Goal: Information Seeking & Learning: Learn about a topic

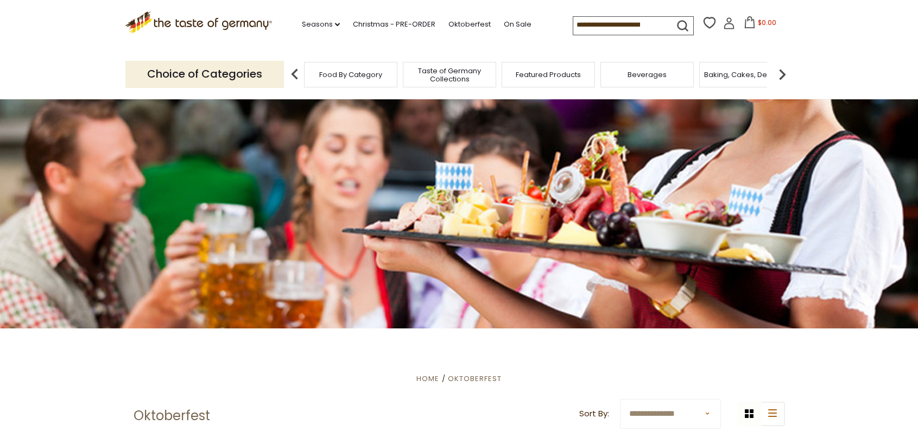
click at [782, 71] on img at bounding box center [782, 75] width 22 height 22
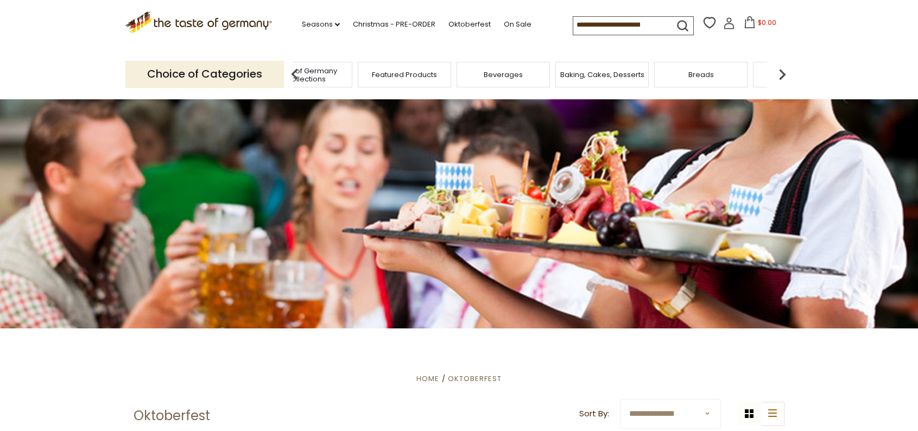
click at [777, 72] on img at bounding box center [782, 75] width 22 height 22
click at [783, 72] on img at bounding box center [782, 75] width 22 height 22
click at [787, 71] on img at bounding box center [782, 75] width 22 height 22
click at [785, 68] on img at bounding box center [782, 75] width 22 height 22
click at [787, 69] on img at bounding box center [782, 75] width 22 height 22
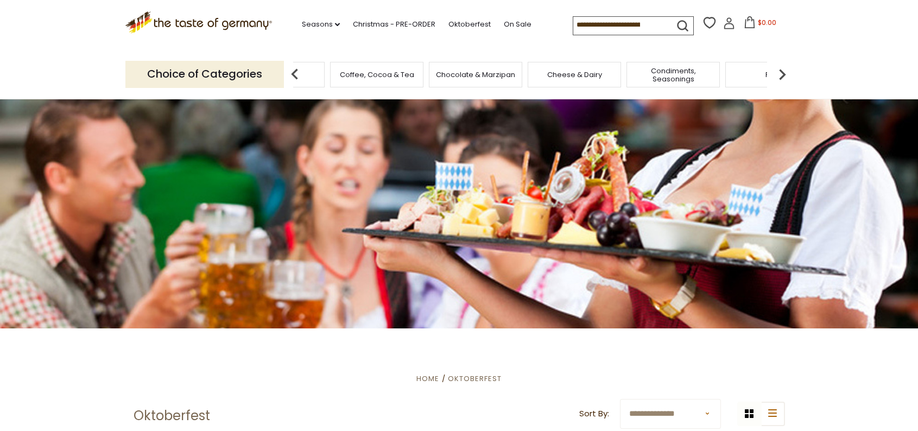
click at [787, 68] on img at bounding box center [782, 75] width 22 height 22
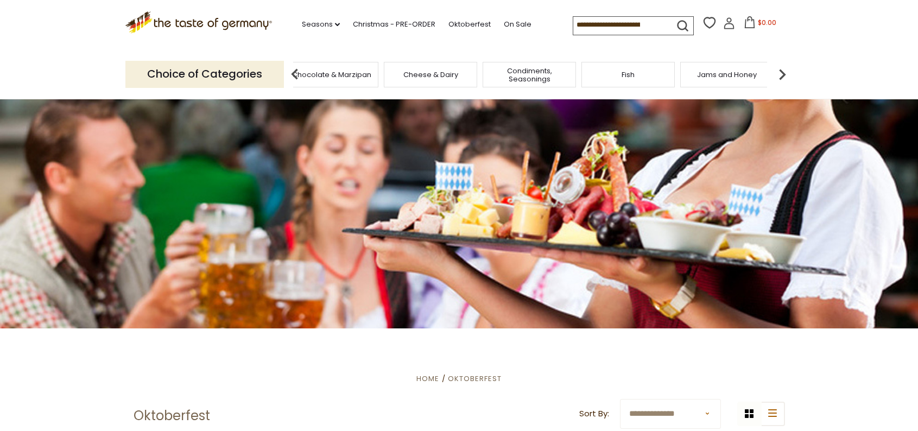
click at [638, 78] on div "Fish" at bounding box center [627, 75] width 93 height 26
click at [639, 80] on div "Fish" at bounding box center [636, 75] width 93 height 26
click at [633, 72] on span "Fish" at bounding box center [636, 75] width 13 height 8
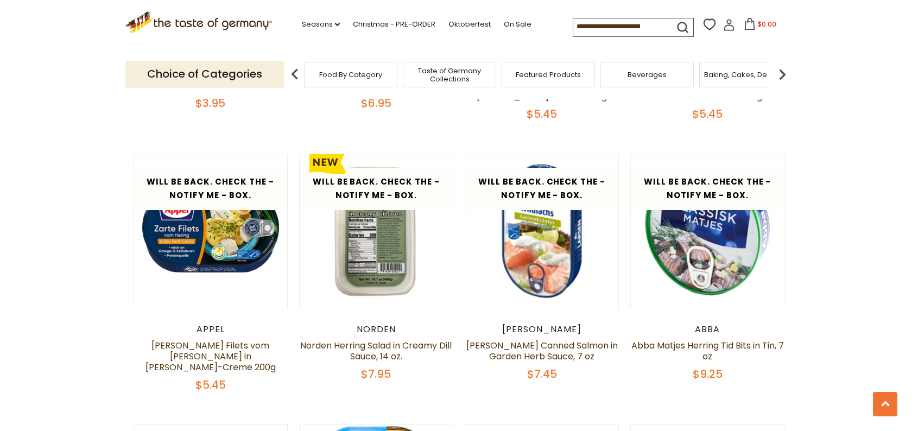
scroll to position [2171, 0]
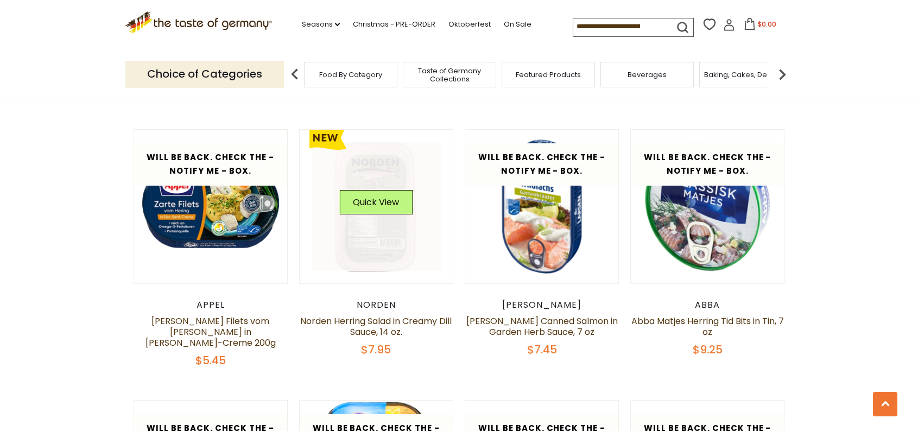
click at [364, 211] on link at bounding box center [376, 206] width 129 height 129
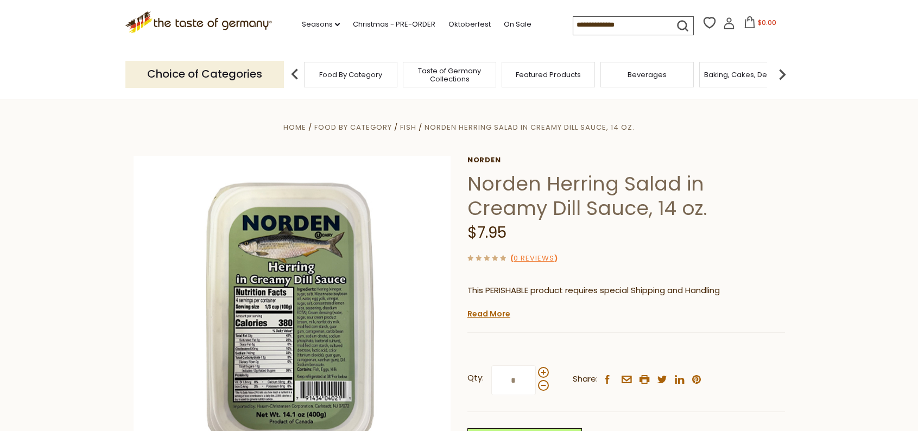
scroll to position [54, 0]
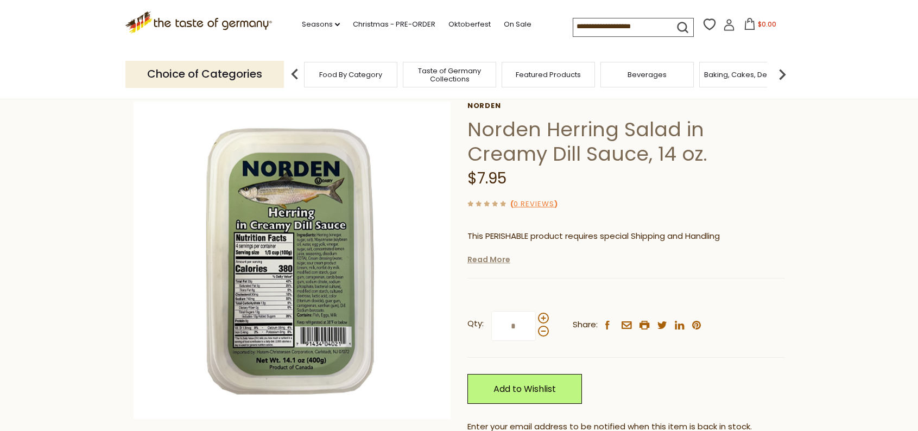
click at [490, 263] on link "Read More" at bounding box center [488, 259] width 43 height 11
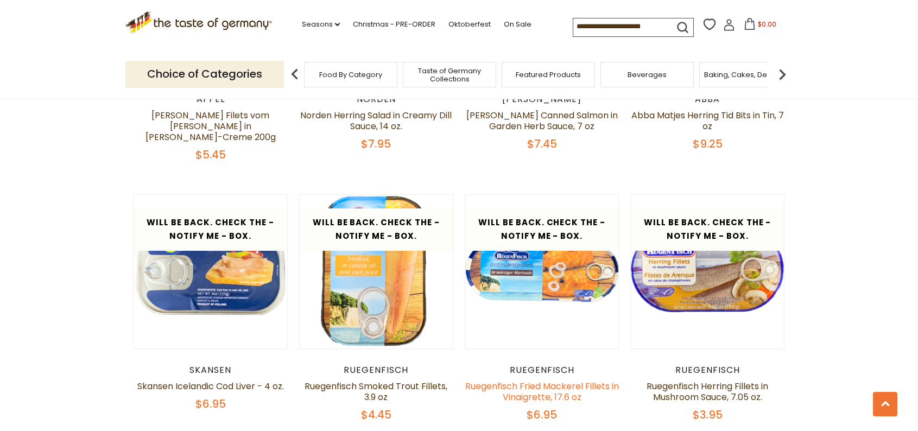
scroll to position [2442, 0]
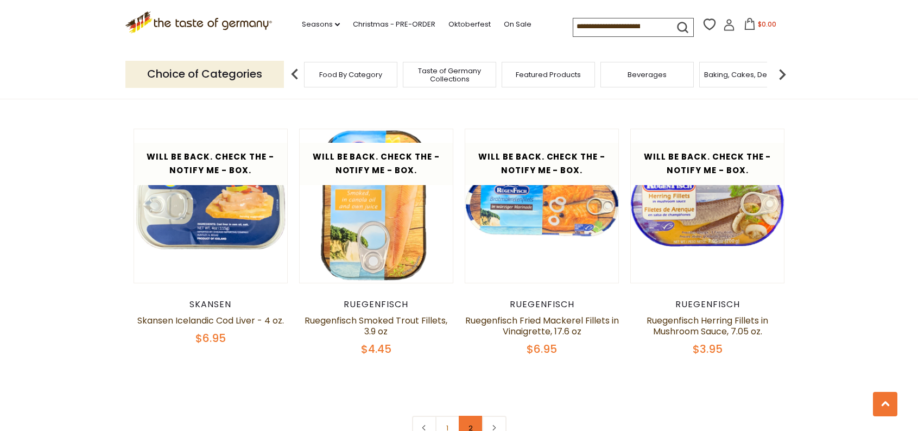
click at [468, 416] on link "2" at bounding box center [471, 428] width 24 height 24
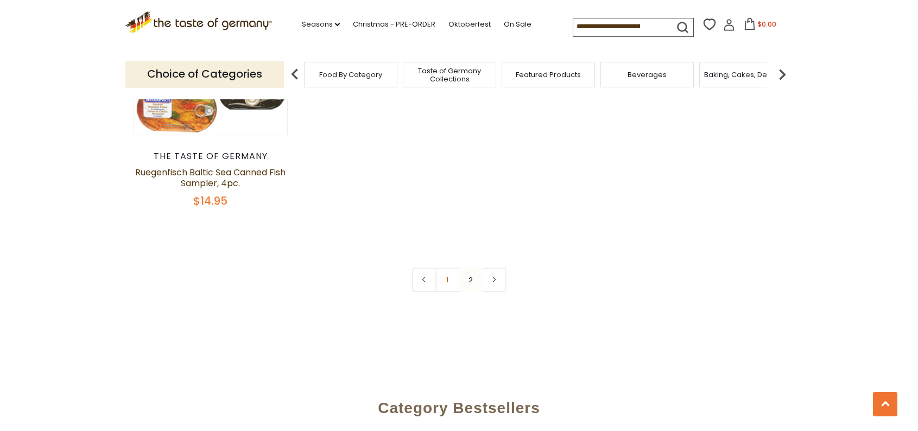
scroll to position [507, 0]
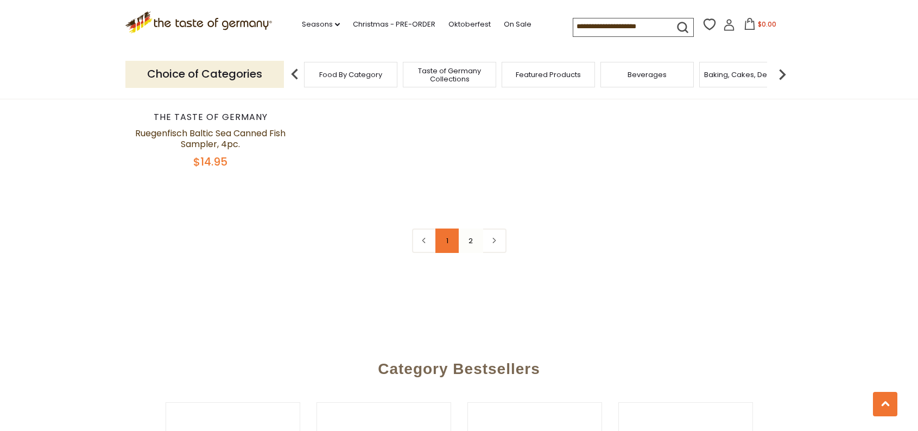
click at [448, 243] on link "1" at bounding box center [447, 241] width 24 height 24
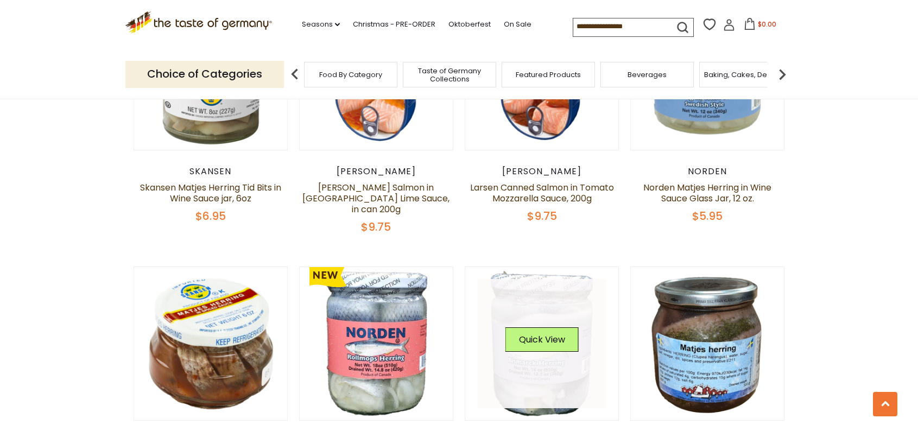
scroll to position [562, 0]
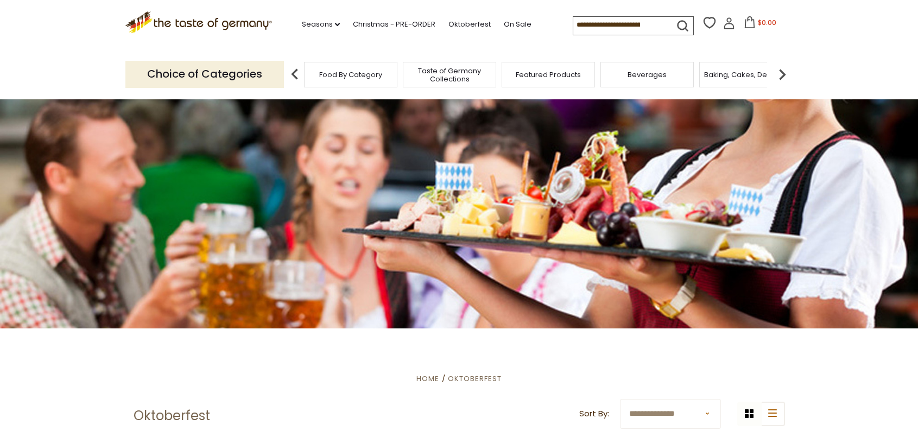
click at [784, 72] on img at bounding box center [782, 75] width 22 height 22
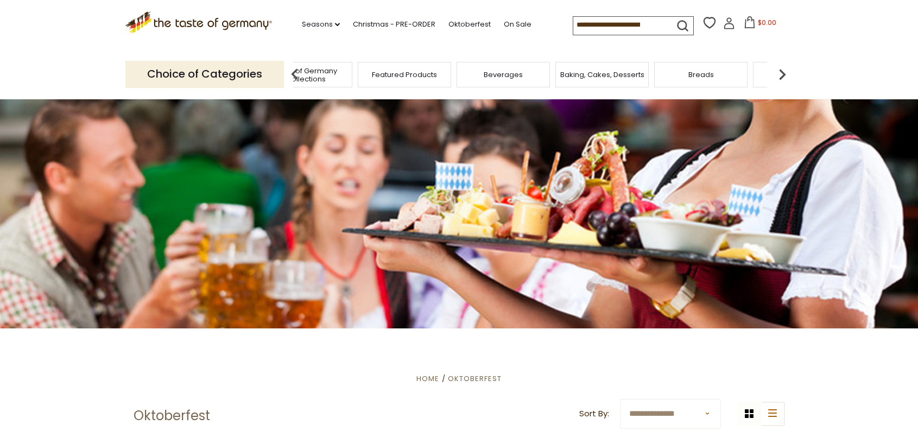
click at [785, 72] on img at bounding box center [782, 75] width 22 height 22
click at [785, 71] on img at bounding box center [782, 75] width 22 height 22
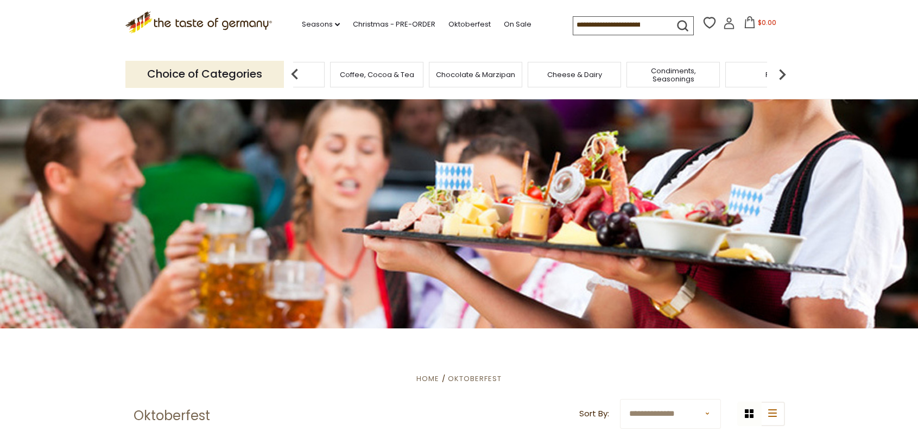
click at [785, 71] on img at bounding box center [782, 75] width 22 height 22
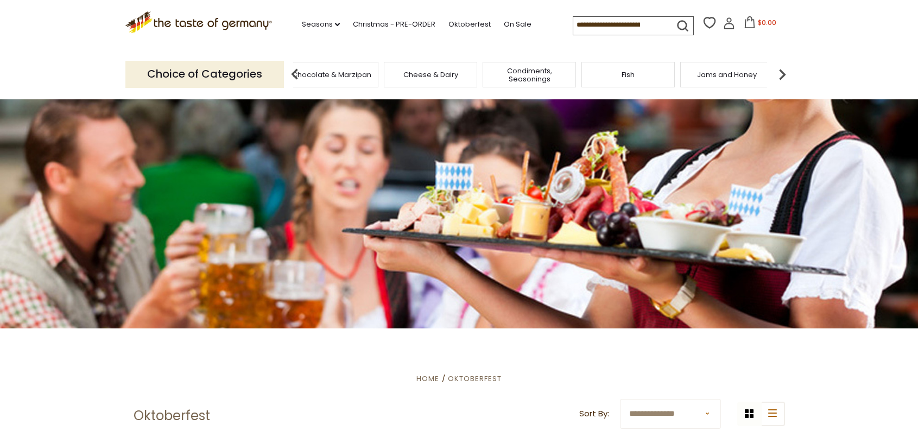
click at [785, 71] on img at bounding box center [782, 75] width 22 height 22
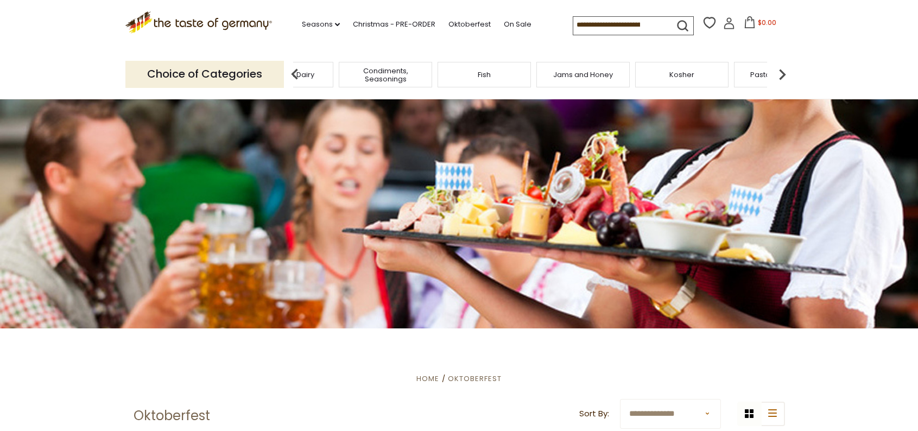
click at [785, 71] on img at bounding box center [782, 75] width 22 height 22
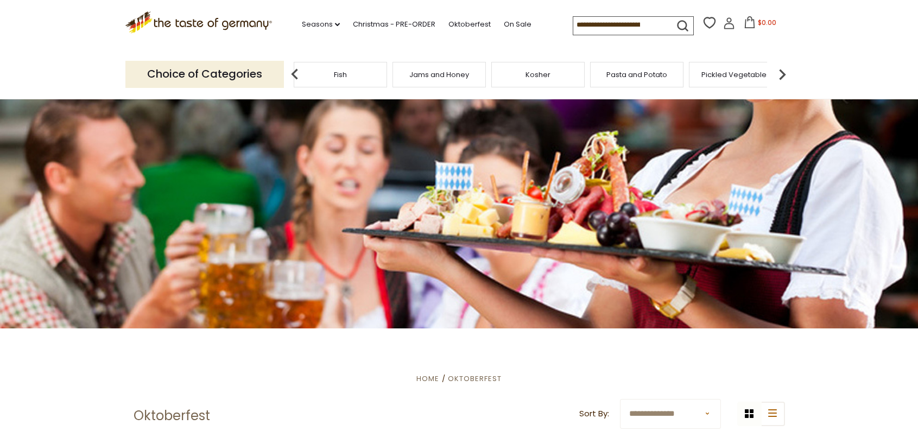
click at [785, 71] on img at bounding box center [782, 75] width 22 height 22
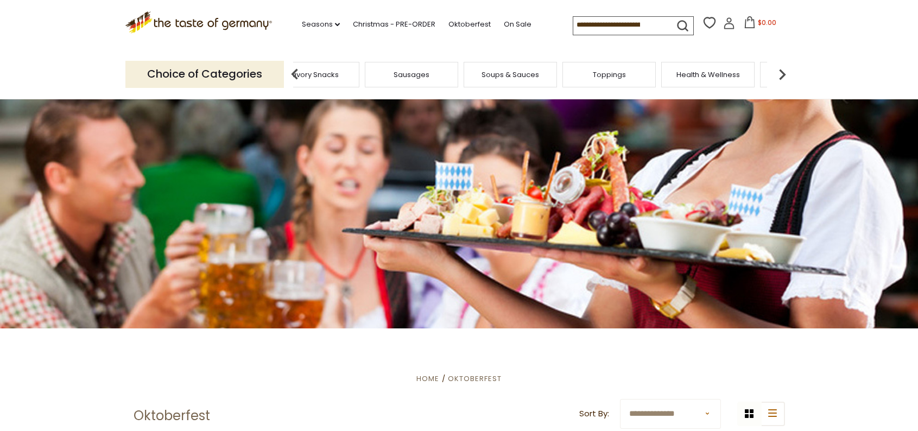
click at [785, 71] on img at bounding box center [782, 75] width 22 height 22
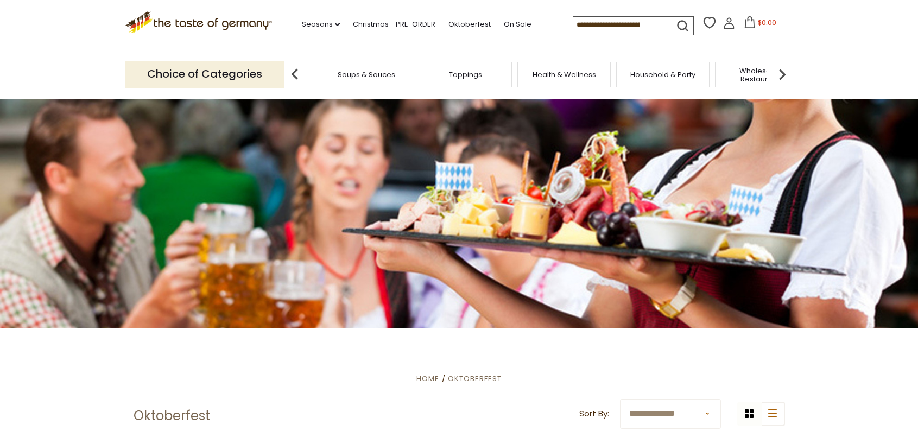
click at [785, 71] on img at bounding box center [782, 75] width 22 height 22
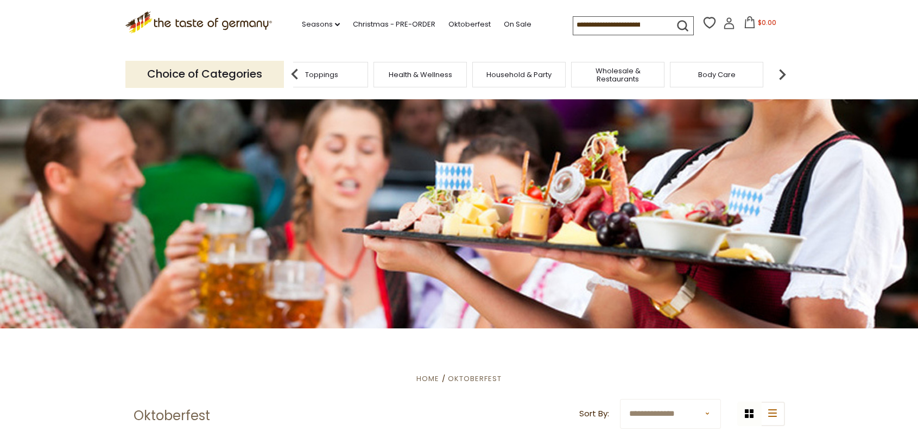
click at [785, 71] on img at bounding box center [782, 75] width 22 height 22
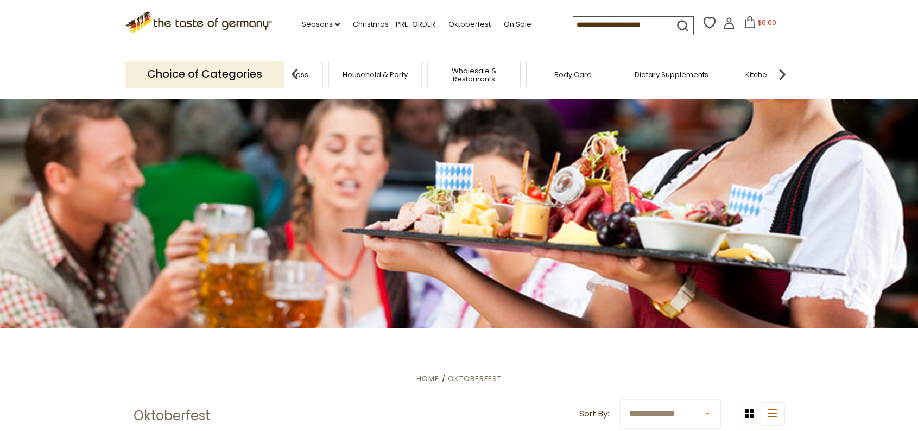
click at [785, 71] on img at bounding box center [782, 75] width 22 height 22
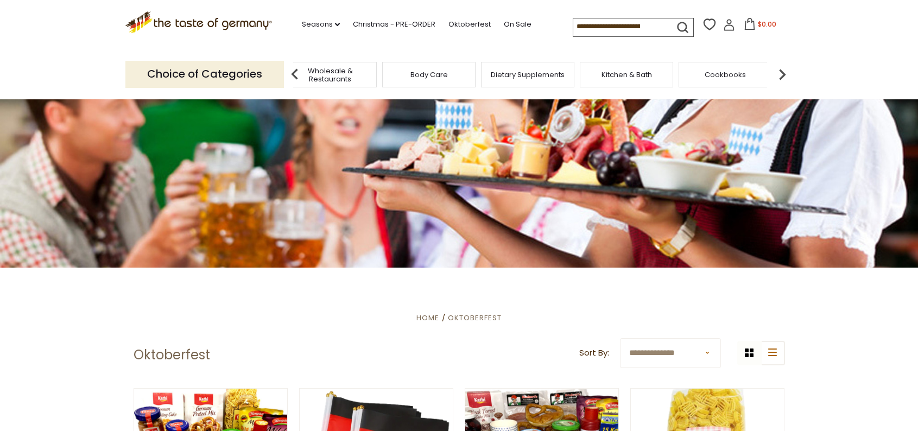
scroll to position [54, 0]
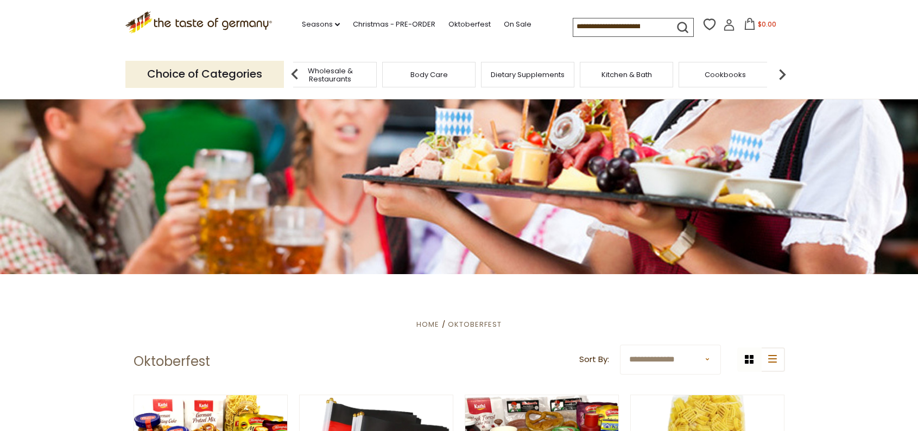
click at [616, 74] on span "Kitchen & Bath" at bounding box center [626, 75] width 50 height 8
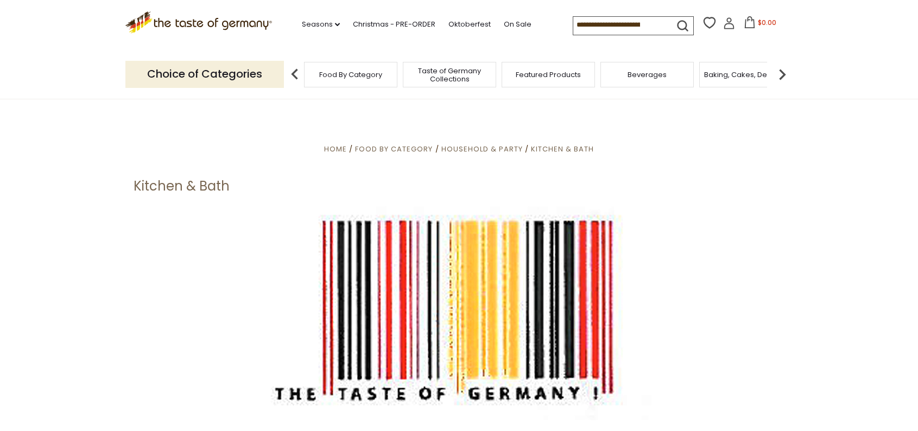
click at [455, 74] on span "Taste of Germany Collections" at bounding box center [449, 75] width 87 height 16
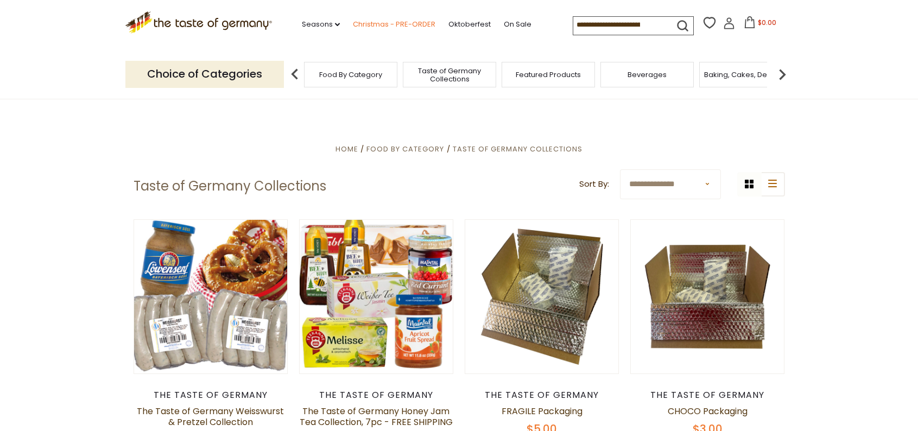
click at [376, 23] on link "Christmas - PRE-ORDER" at bounding box center [394, 24] width 83 height 12
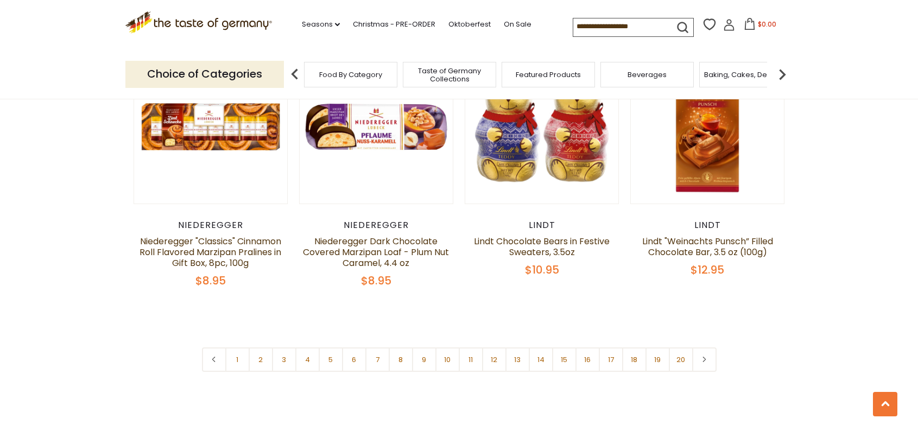
scroll to position [2605, 0]
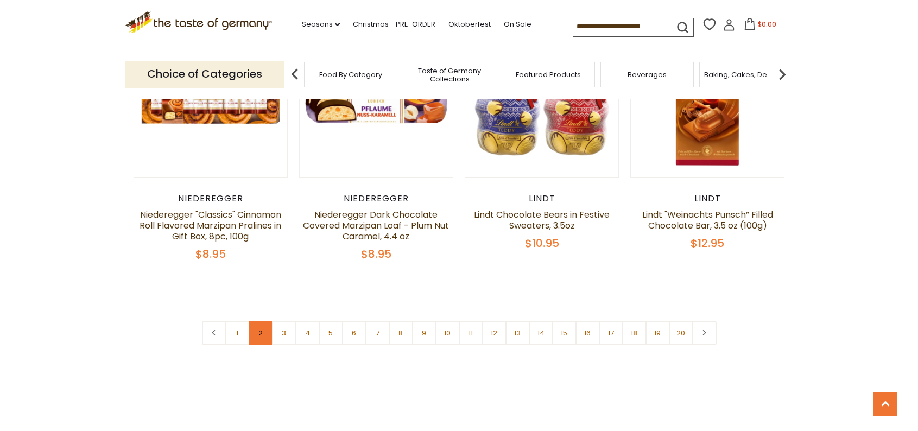
click at [260, 321] on link "2" at bounding box center [261, 333] width 24 height 24
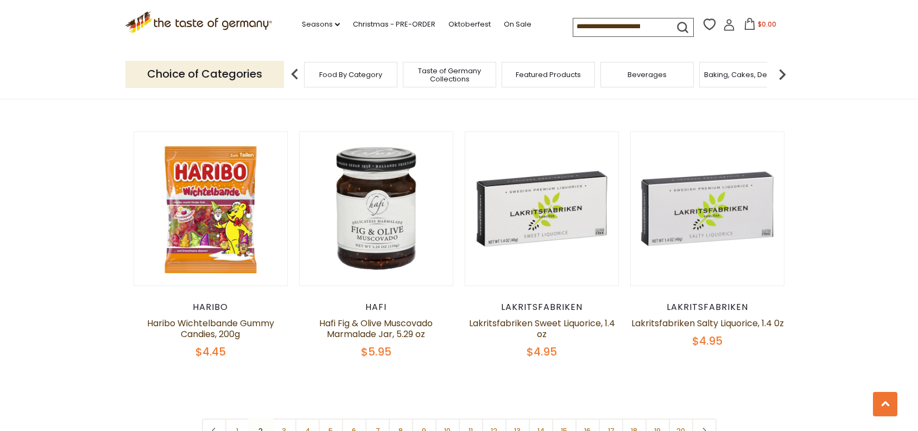
scroll to position [2570, 0]
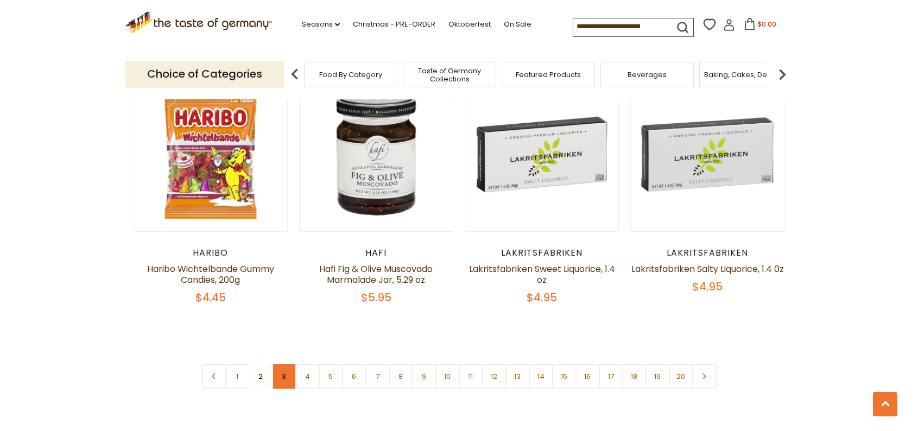
click at [282, 364] on link "3" at bounding box center [284, 376] width 24 height 24
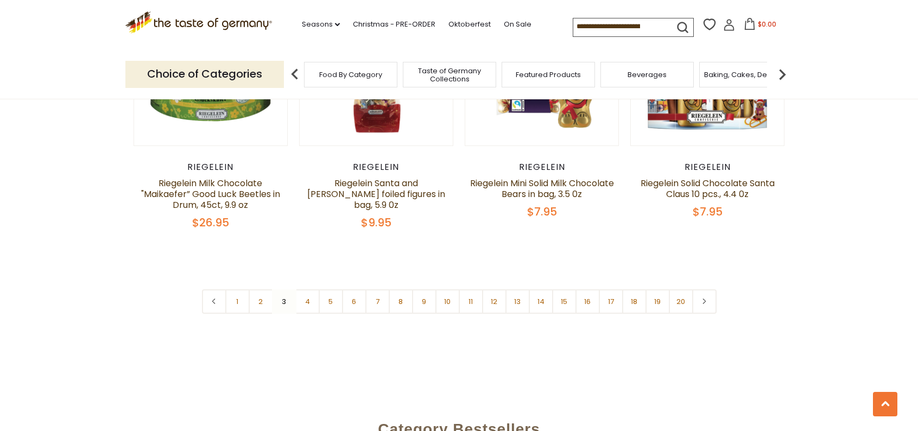
scroll to position [2624, 0]
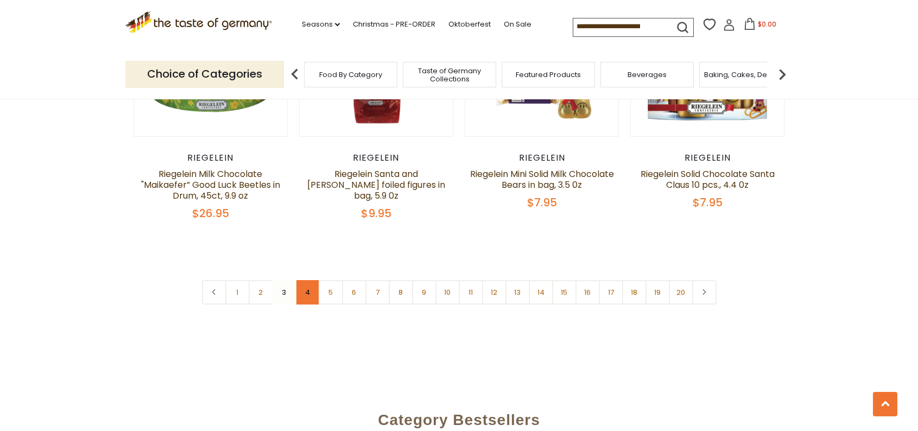
click at [309, 280] on link "4" at bounding box center [307, 292] width 24 height 24
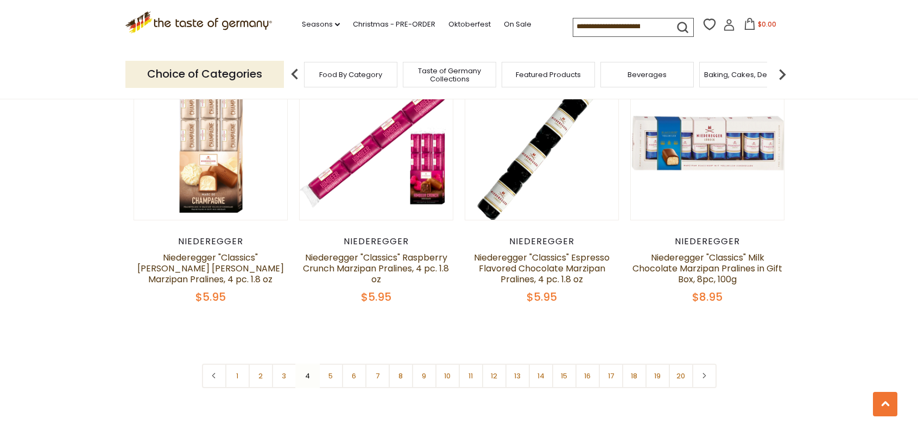
scroll to position [2570, 0]
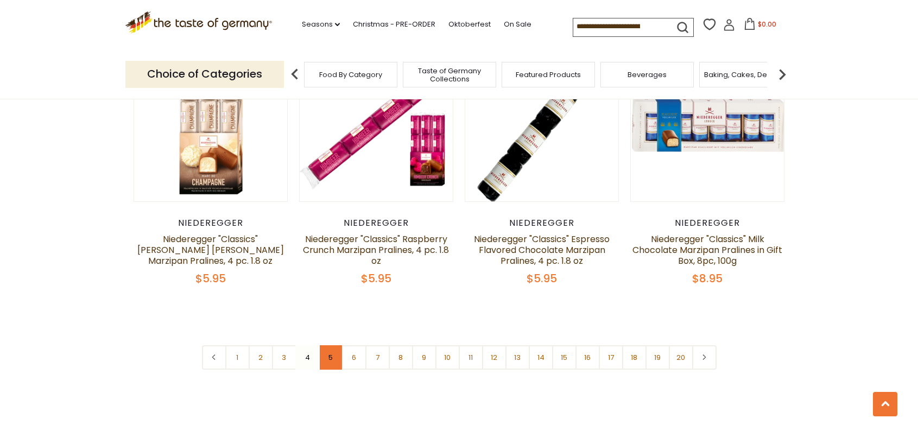
click at [330, 345] on link "5" at bounding box center [331, 357] width 24 height 24
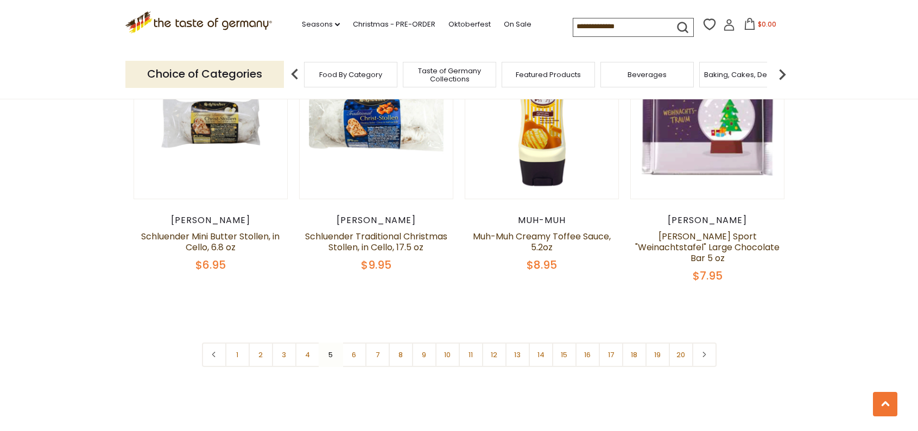
click at [357, 342] on link "6" at bounding box center [354, 354] width 24 height 24
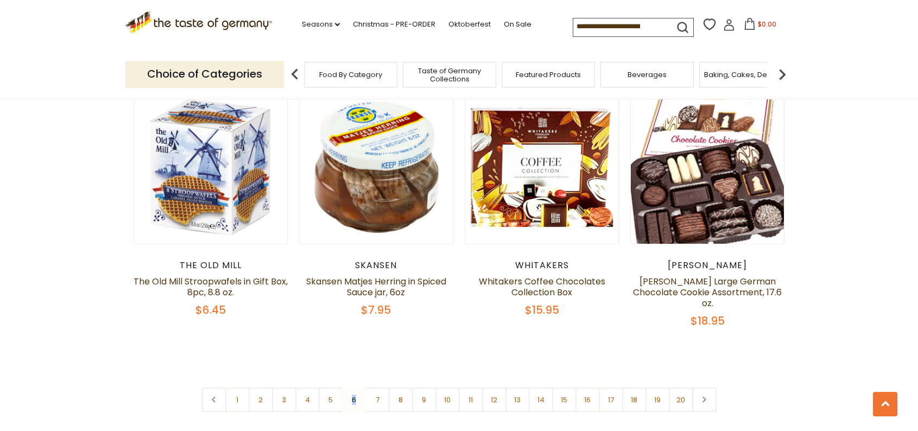
scroll to position [2516, 0]
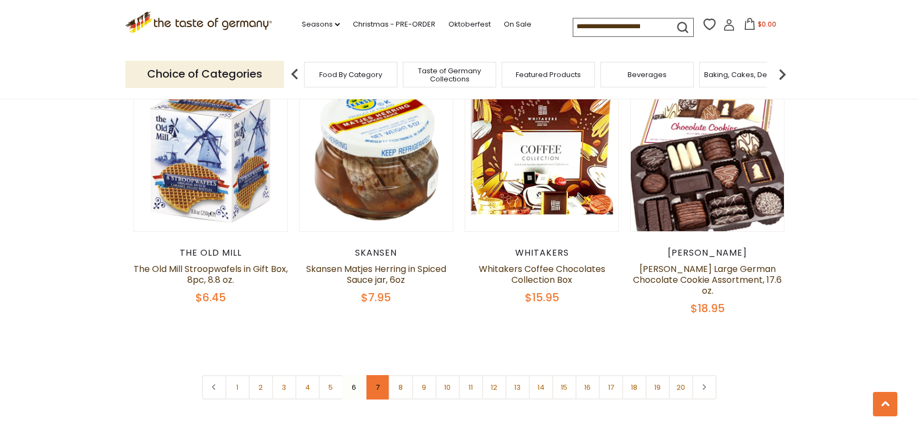
click at [379, 375] on link "7" at bounding box center [377, 387] width 24 height 24
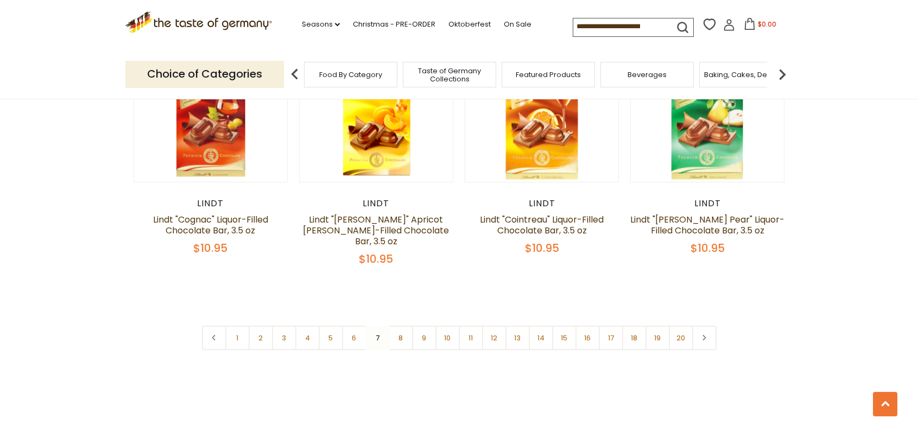
scroll to position [2624, 0]
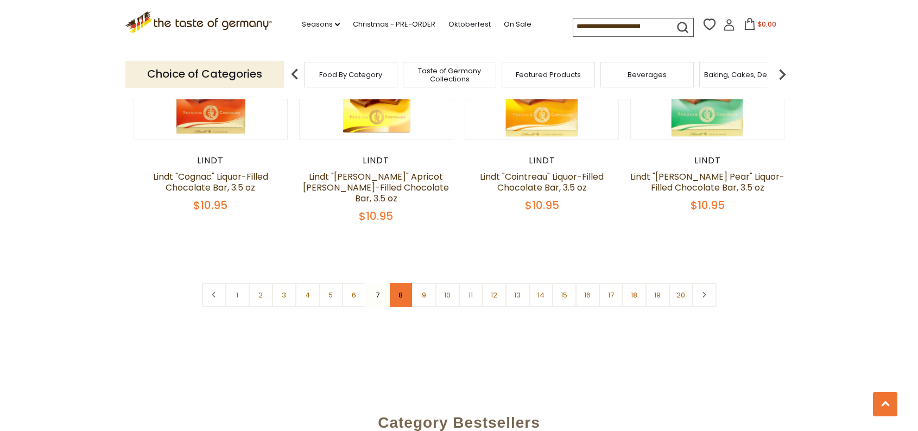
click at [394, 286] on link "8" at bounding box center [401, 295] width 24 height 24
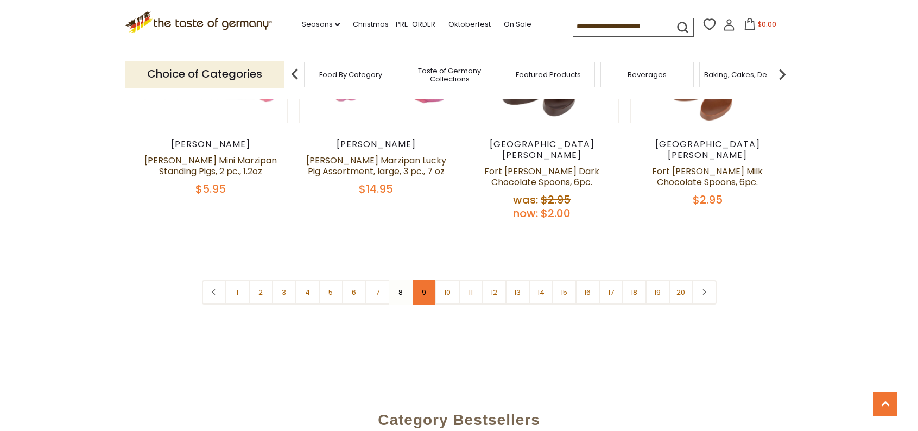
click at [425, 280] on link "9" at bounding box center [424, 292] width 24 height 24
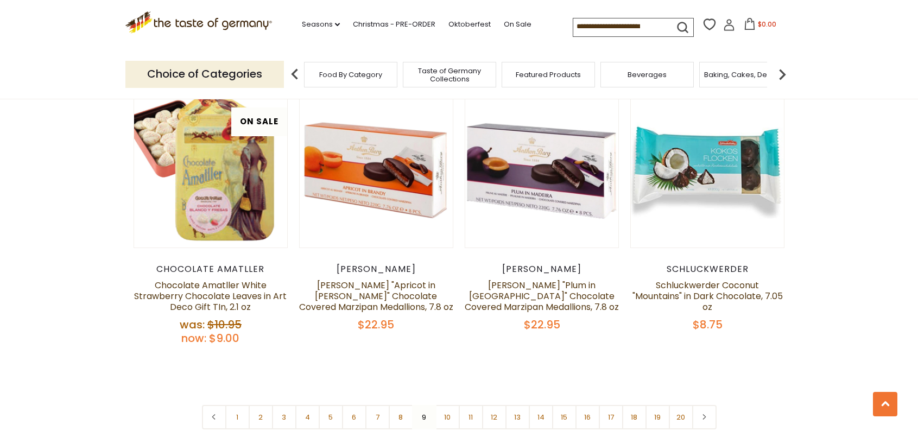
scroll to position [2679, 0]
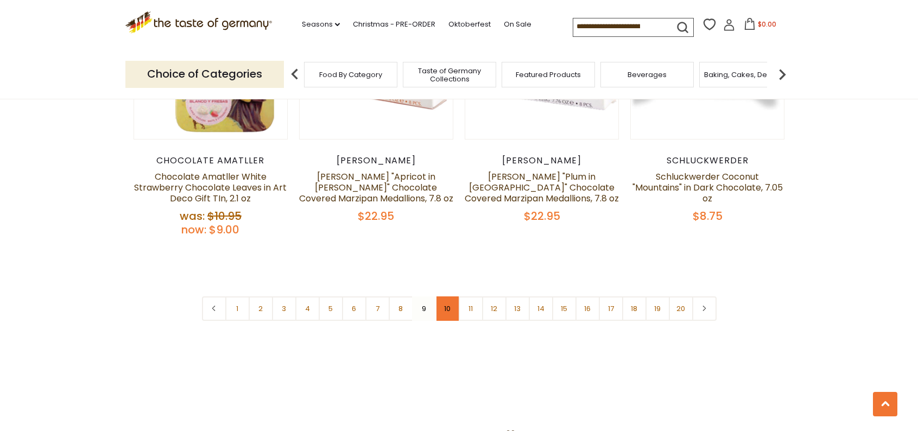
click at [448, 296] on link "10" at bounding box center [447, 308] width 24 height 24
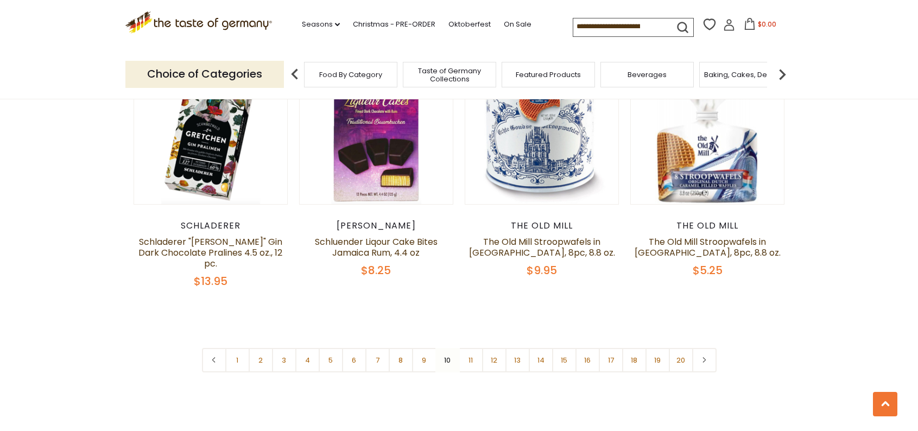
scroll to position [2624, 0]
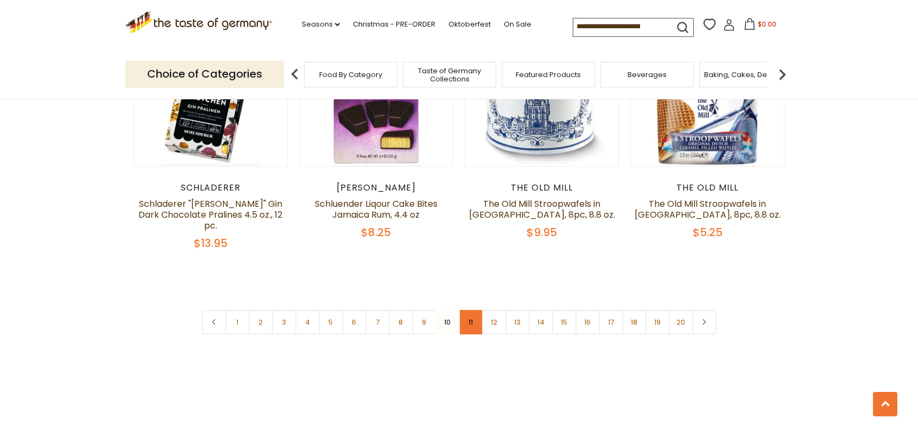
click at [468, 310] on link "11" at bounding box center [471, 322] width 24 height 24
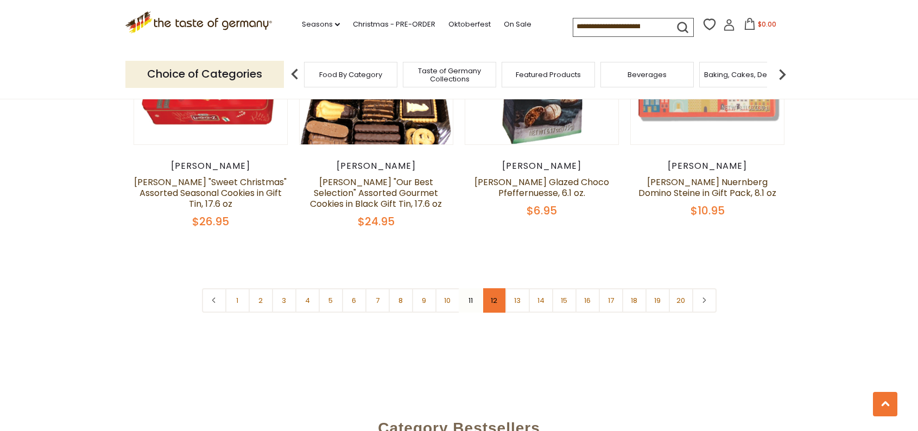
click at [491, 301] on link "12" at bounding box center [494, 300] width 24 height 24
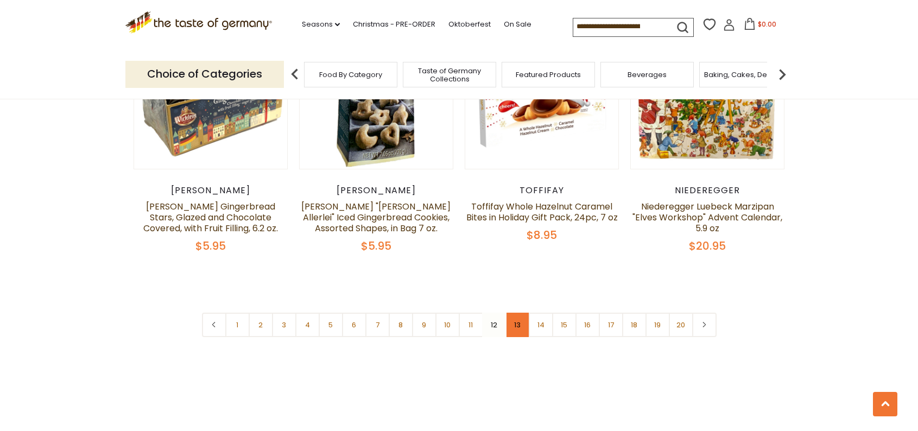
click at [513, 313] on link "13" at bounding box center [517, 325] width 24 height 24
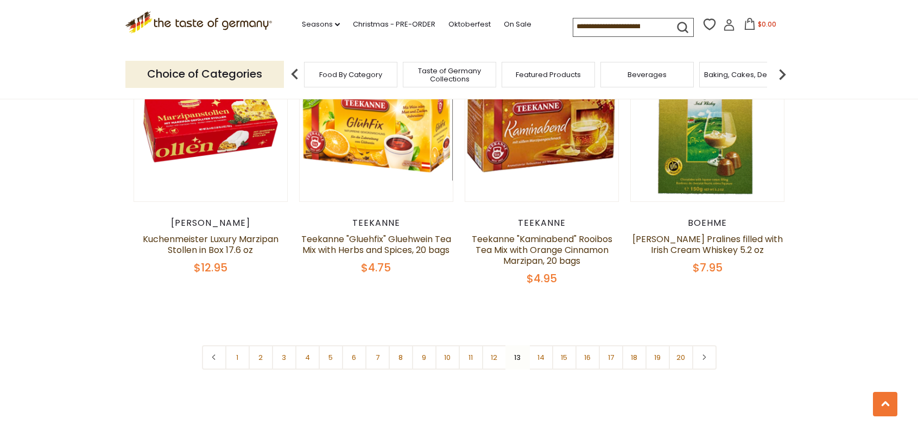
scroll to position [2679, 0]
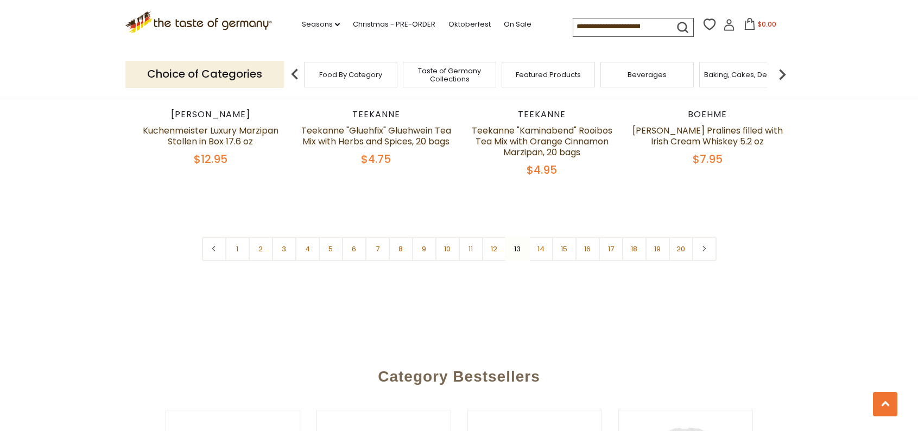
click at [538, 248] on link "14" at bounding box center [541, 249] width 24 height 24
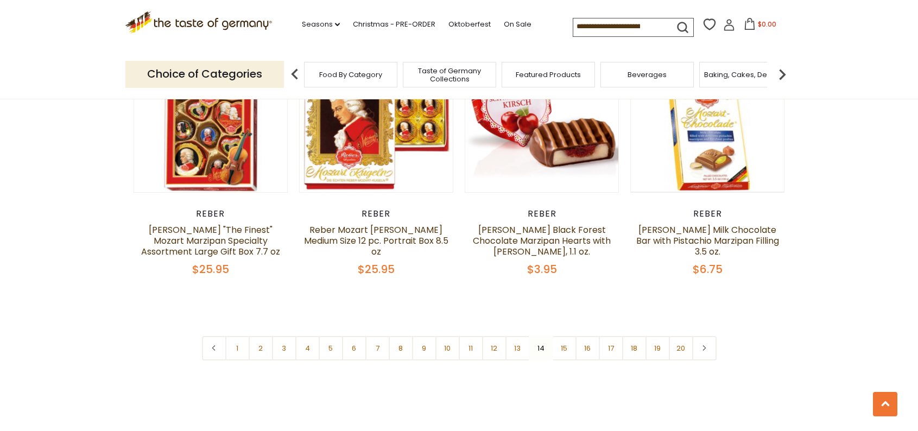
scroll to position [2624, 0]
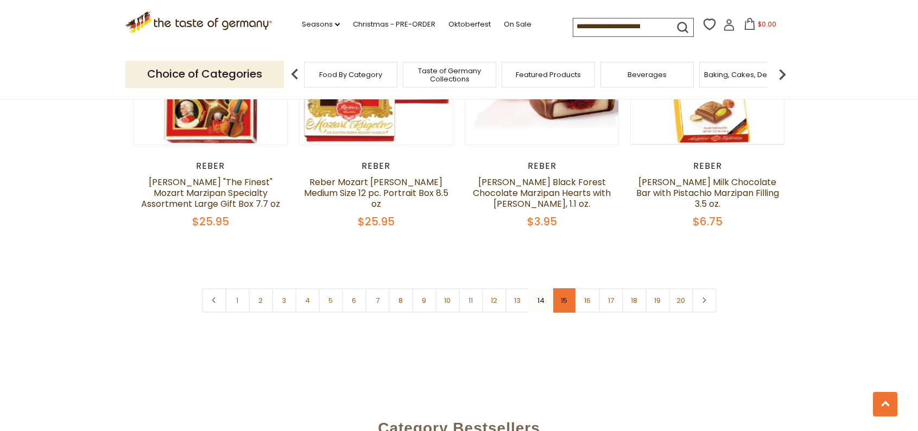
click at [564, 294] on link "15" at bounding box center [564, 300] width 24 height 24
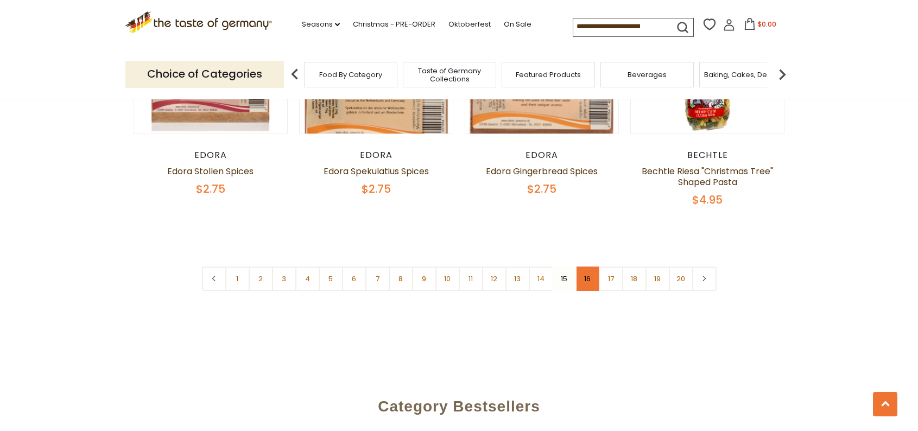
click at [584, 267] on link "16" at bounding box center [587, 279] width 24 height 24
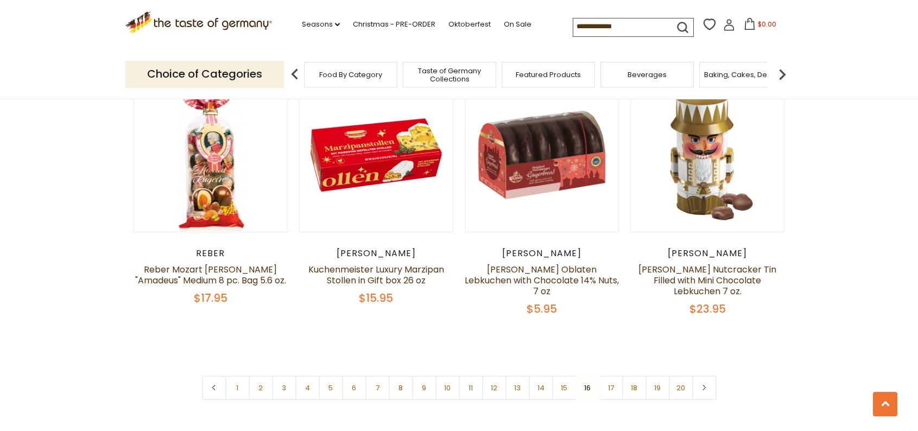
scroll to position [2570, 0]
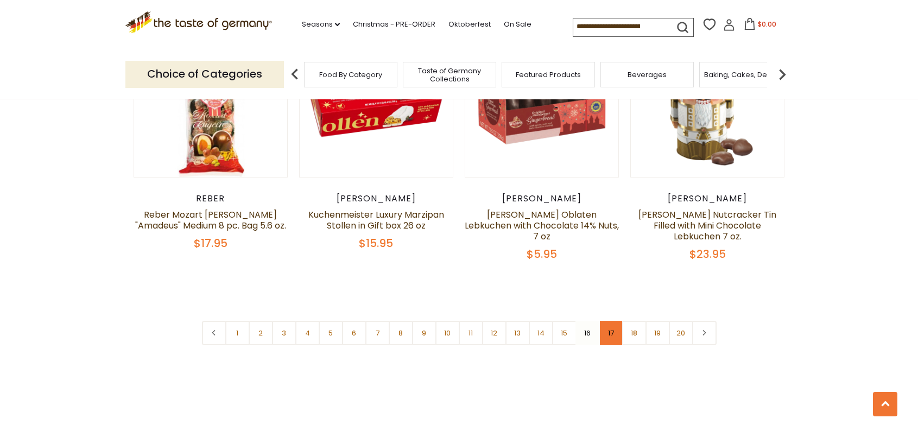
click at [613, 321] on link "17" at bounding box center [611, 333] width 24 height 24
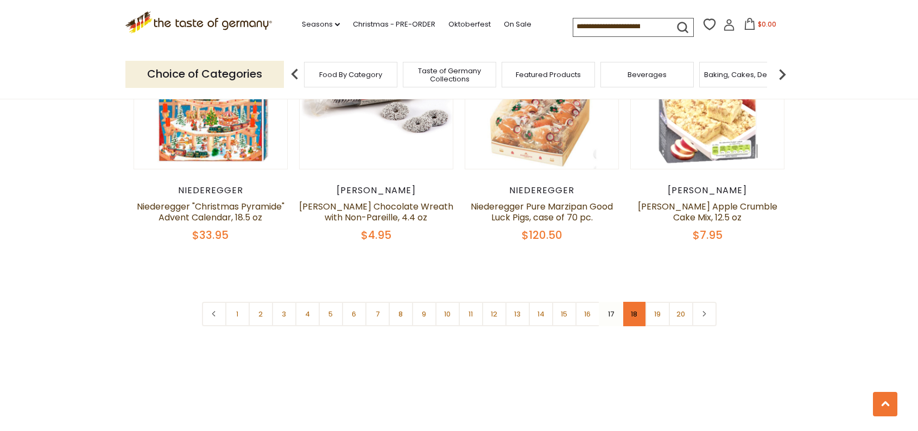
click at [631, 304] on link "18" at bounding box center [634, 314] width 24 height 24
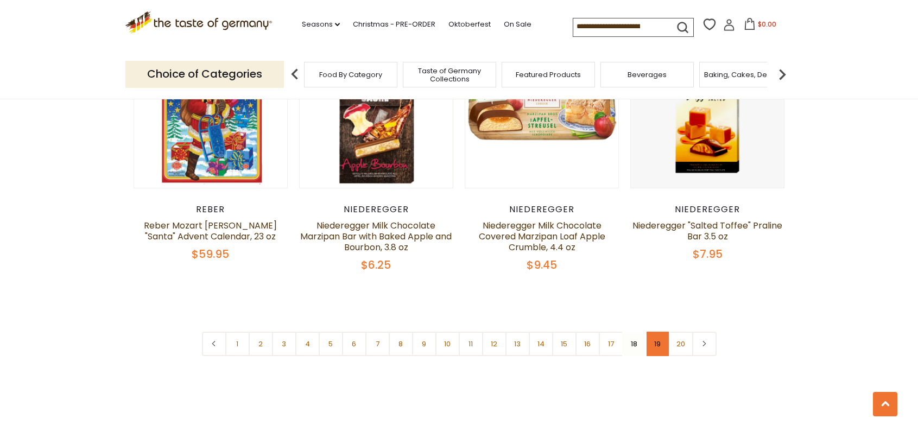
click at [655, 332] on link "19" at bounding box center [657, 344] width 24 height 24
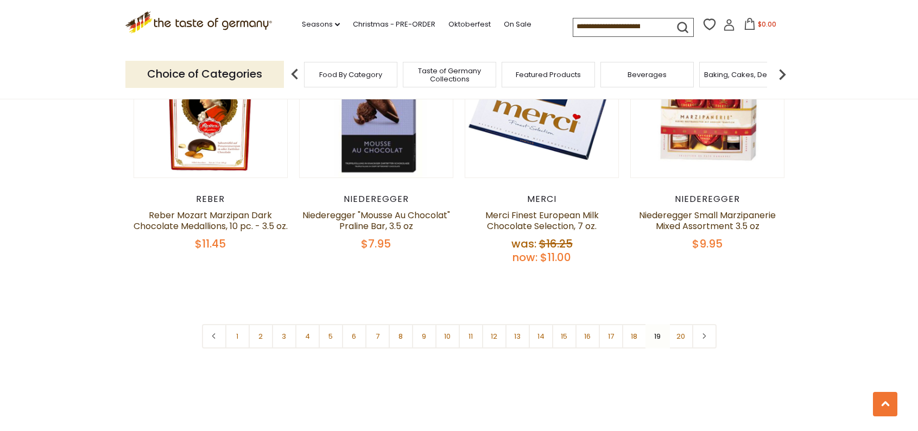
scroll to position [2679, 0]
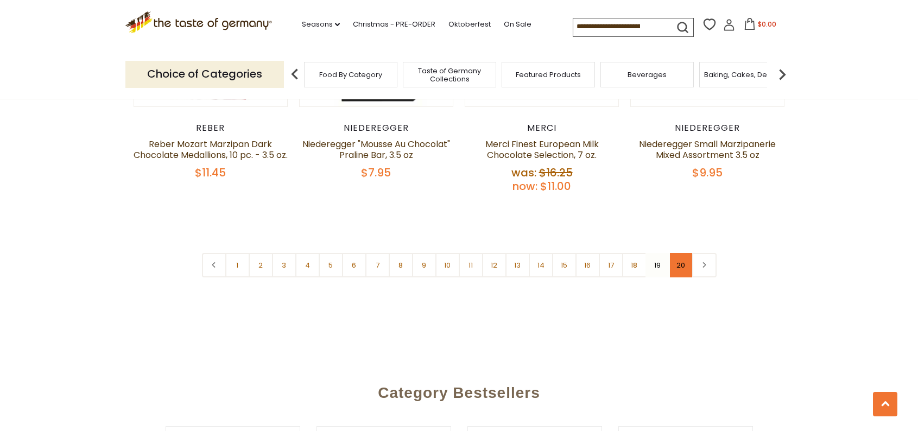
click at [683, 253] on link "20" at bounding box center [681, 265] width 24 height 24
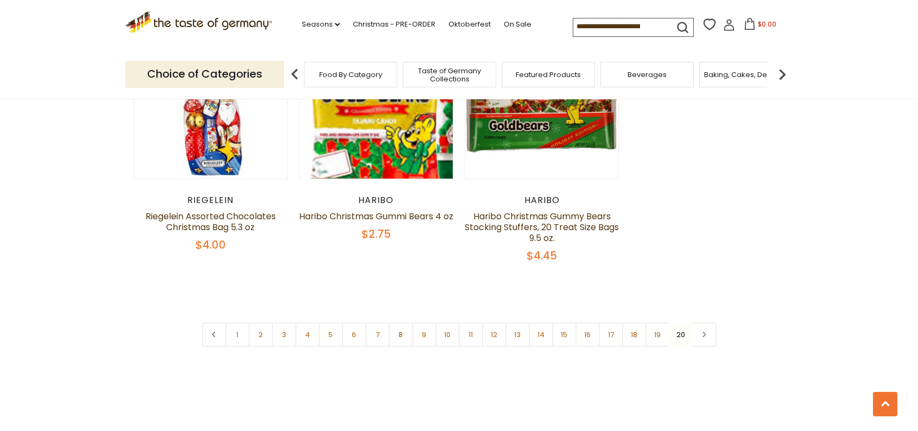
scroll to position [725, 0]
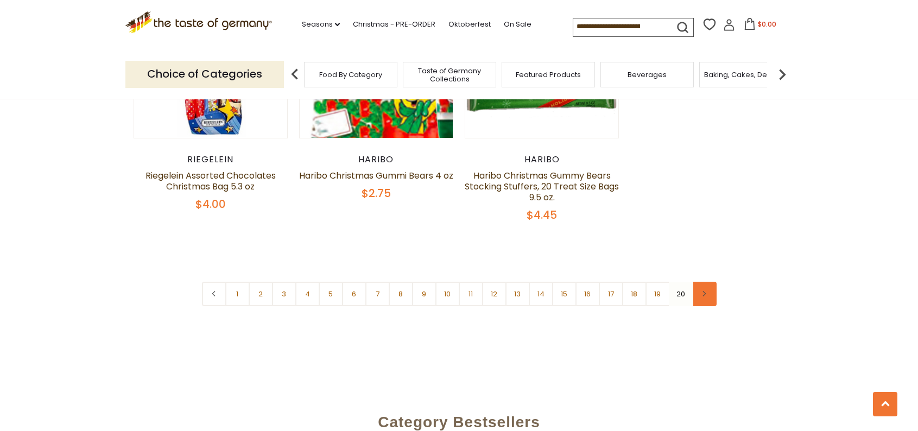
click at [706, 292] on icon at bounding box center [704, 293] width 7 height 5
